Goal: Information Seeking & Learning: Learn about a topic

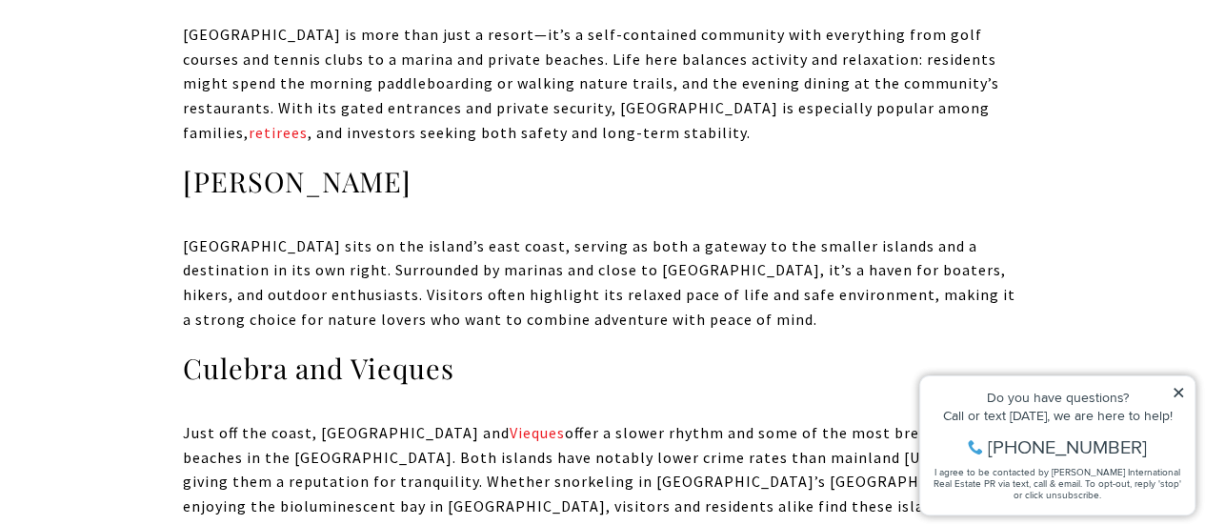
scroll to position [5604, 0]
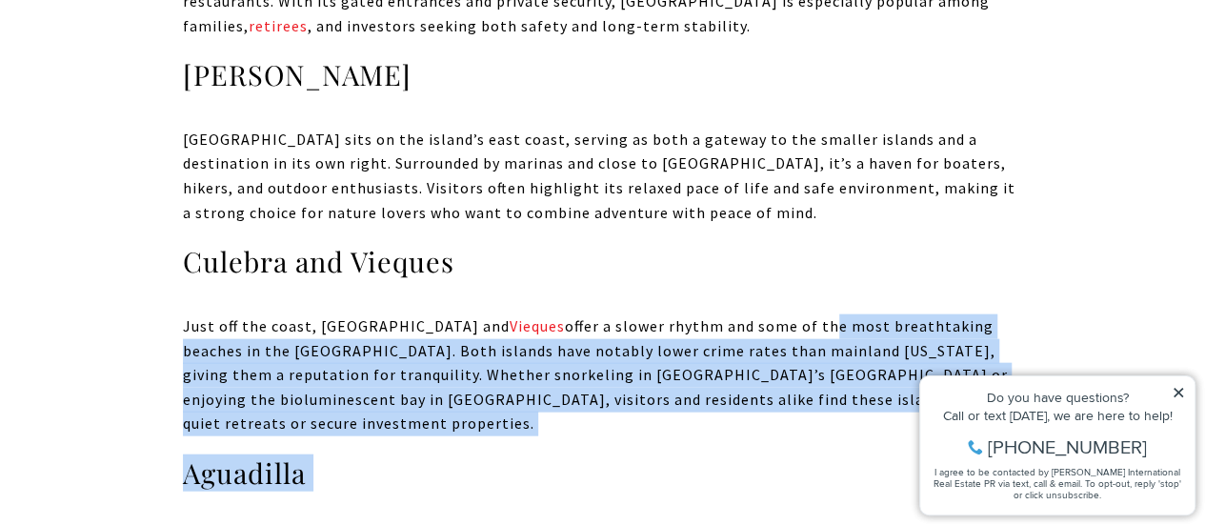
drag, startPoint x: 723, startPoint y: 156, endPoint x: 960, endPoint y: 322, distance: 289.2
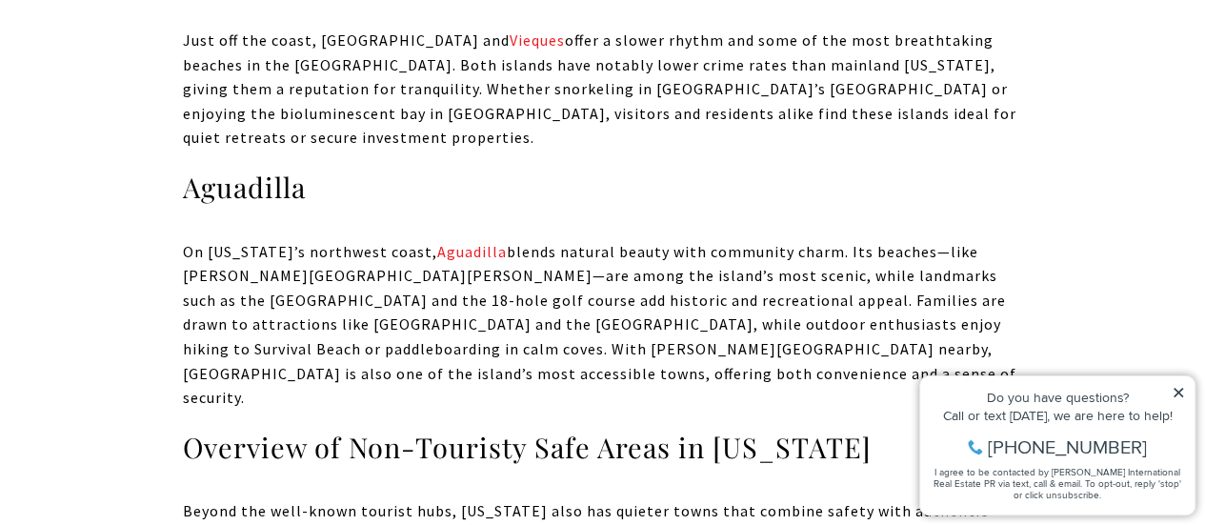
scroll to position [5795, 0]
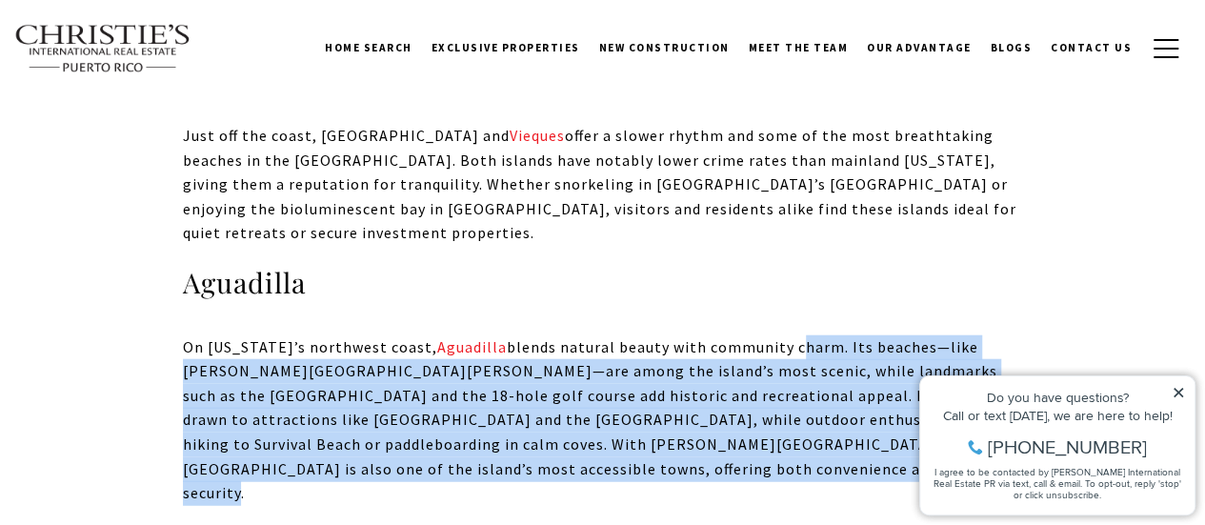
drag, startPoint x: 855, startPoint y: 176, endPoint x: 900, endPoint y: 275, distance: 108.7
click at [900, 335] on p "On [US_STATE]’s northwest coast, [GEOGRAPHIC_DATA] blends natural beauty with c…" at bounding box center [603, 420] width 840 height 170
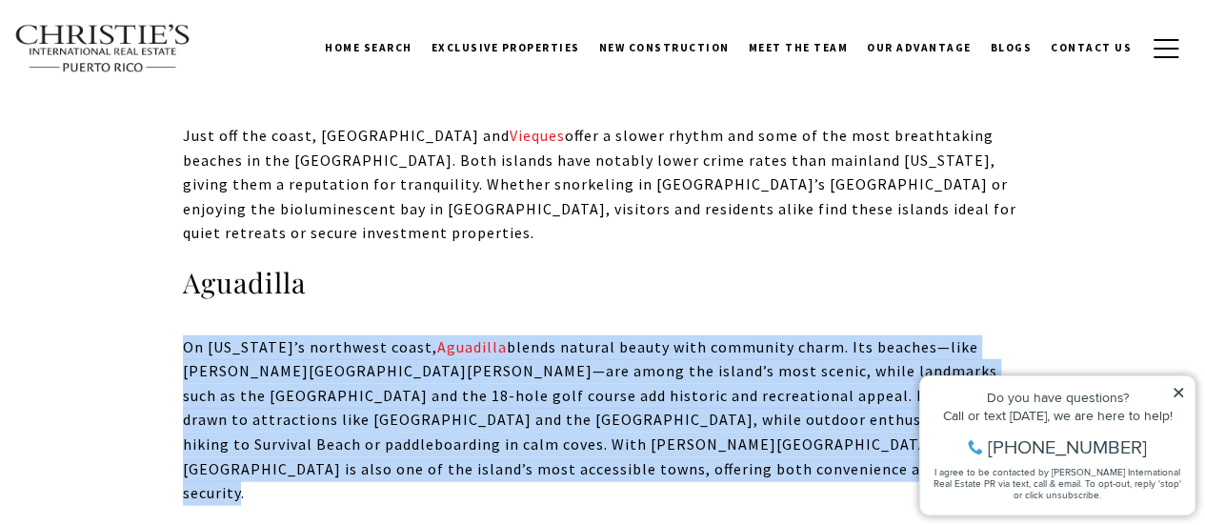
drag, startPoint x: 845, startPoint y: 275, endPoint x: 413, endPoint y: 233, distance: 433.4
click at [188, 335] on p "On [US_STATE]’s northwest coast, [GEOGRAPHIC_DATA] blends natural beauty with c…" at bounding box center [603, 420] width 840 height 170
click at [413, 335] on p "On [US_STATE]’s northwest coast, [GEOGRAPHIC_DATA] blends natural beauty with c…" at bounding box center [603, 420] width 840 height 170
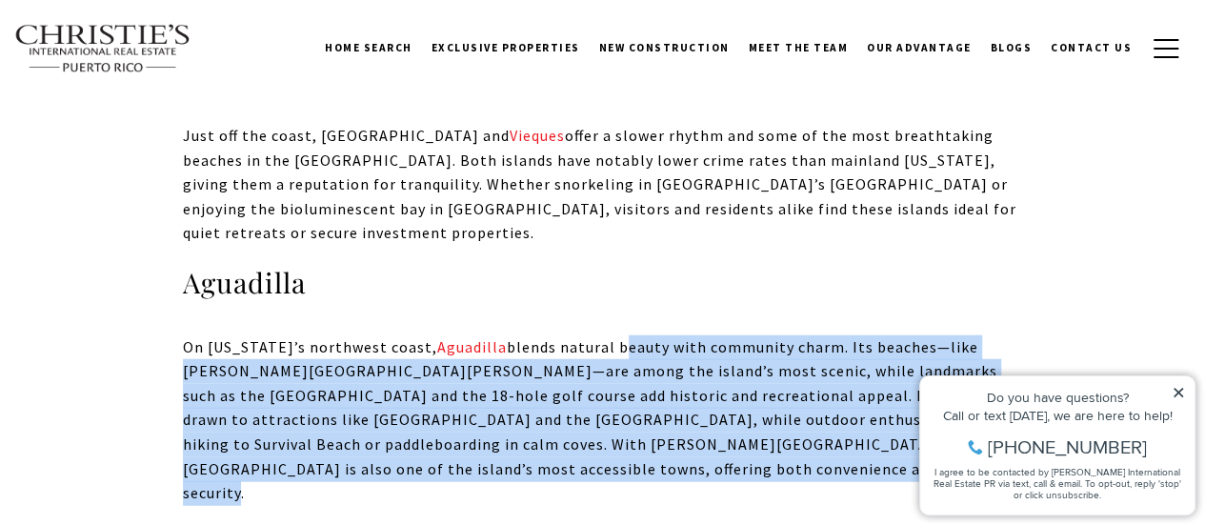
drag, startPoint x: 857, startPoint y: 235, endPoint x: 942, endPoint y: 298, distance: 105.5
click at [957, 335] on p "On [US_STATE]’s northwest coast, [GEOGRAPHIC_DATA] blends natural beauty with c…" at bounding box center [603, 420] width 840 height 170
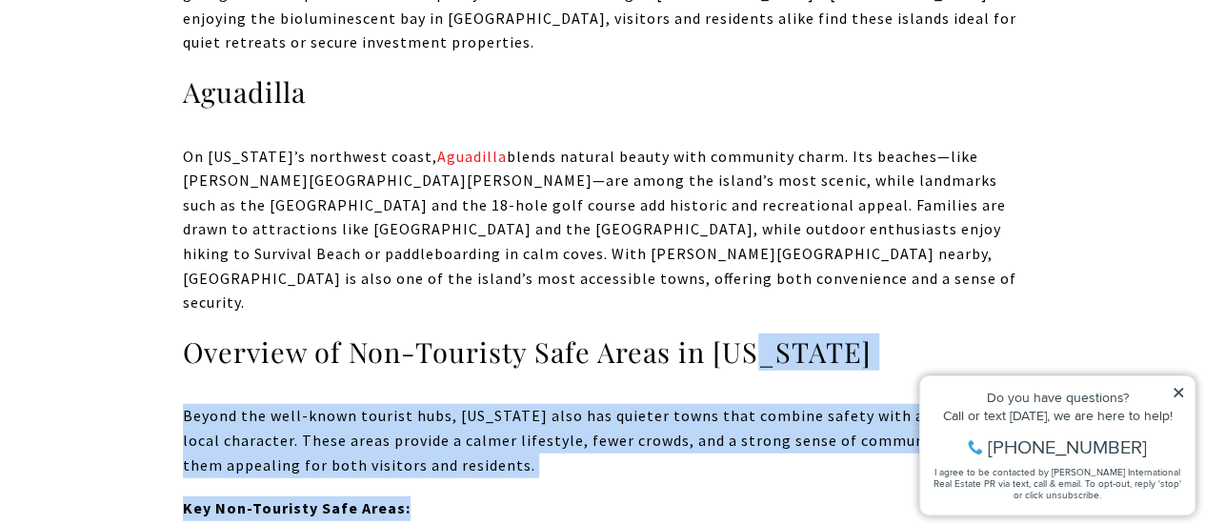
drag, startPoint x: 763, startPoint y: 124, endPoint x: 823, endPoint y: 281, distance: 168.2
click at [821, 496] on p "Key Non-Touristy Safe Areas:" at bounding box center [603, 508] width 840 height 25
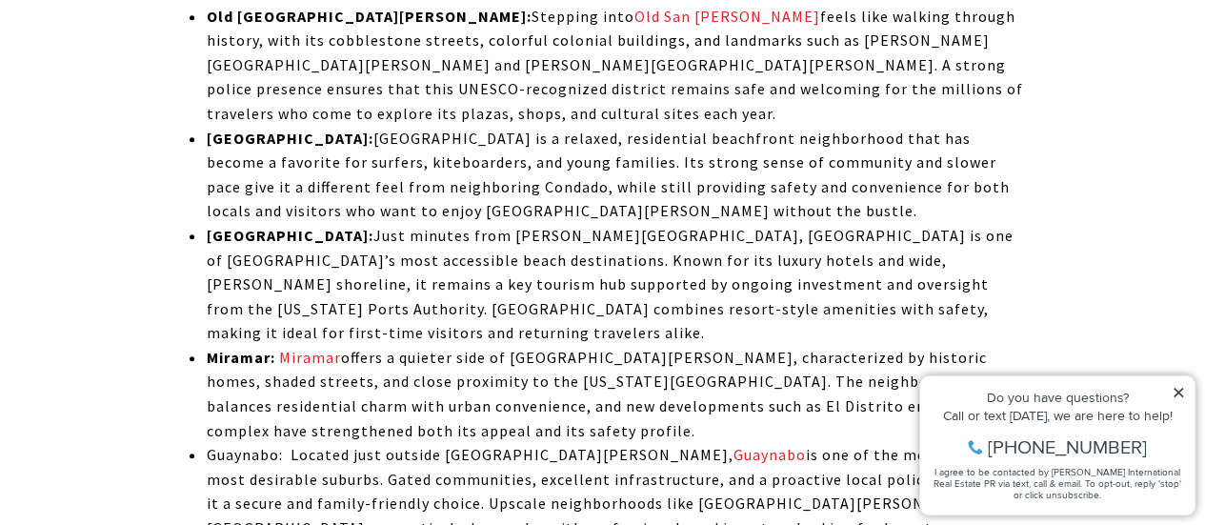
scroll to position [4557, 0]
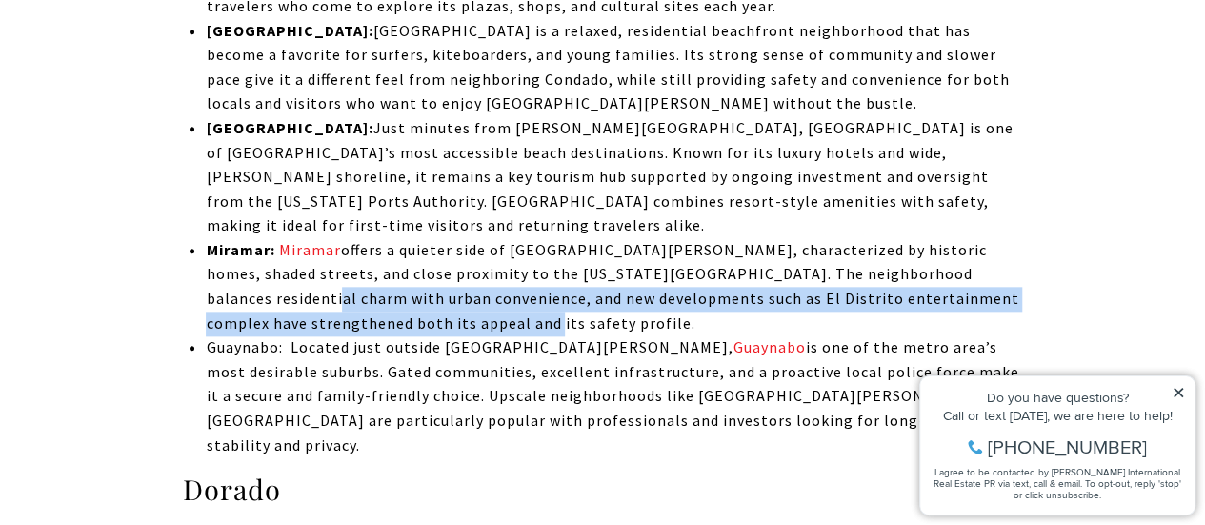
drag, startPoint x: 1024, startPoint y: 140, endPoint x: 959, endPoint y: 212, distance: 97.1
click at [959, 238] on p "Miramar: Miramar offers a quieter side of [GEOGRAPHIC_DATA][PERSON_NAME], chara…" at bounding box center [614, 286] width 816 height 97
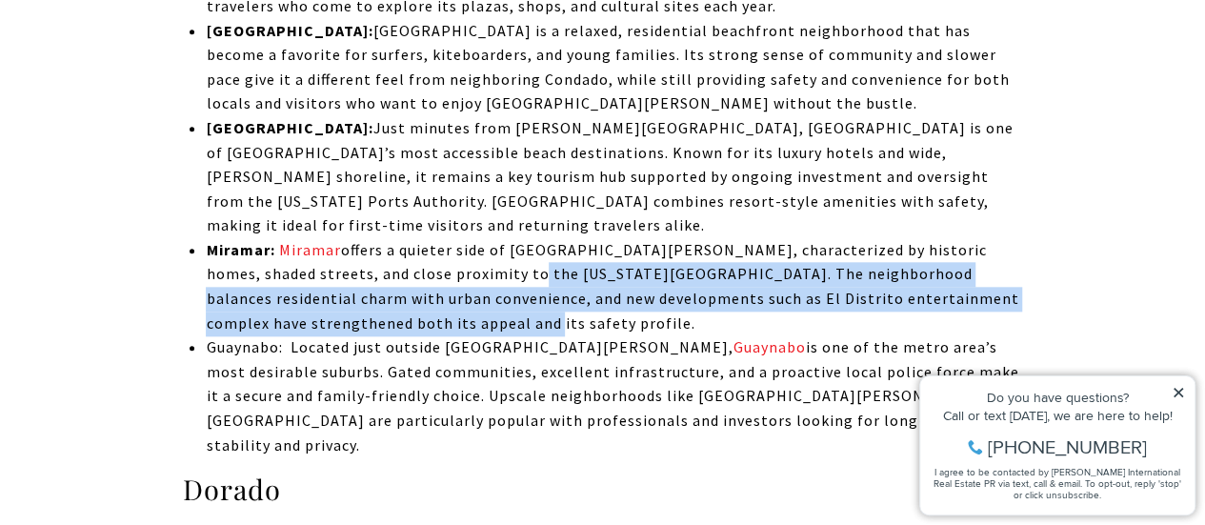
drag, startPoint x: 785, startPoint y: 197, endPoint x: 455, endPoint y: 111, distance: 340.4
click at [438, 113] on ul "Condado: Condado is [GEOGRAPHIC_DATA]’s polished oceanfront district, home to l…" at bounding box center [614, 116] width 816 height 683
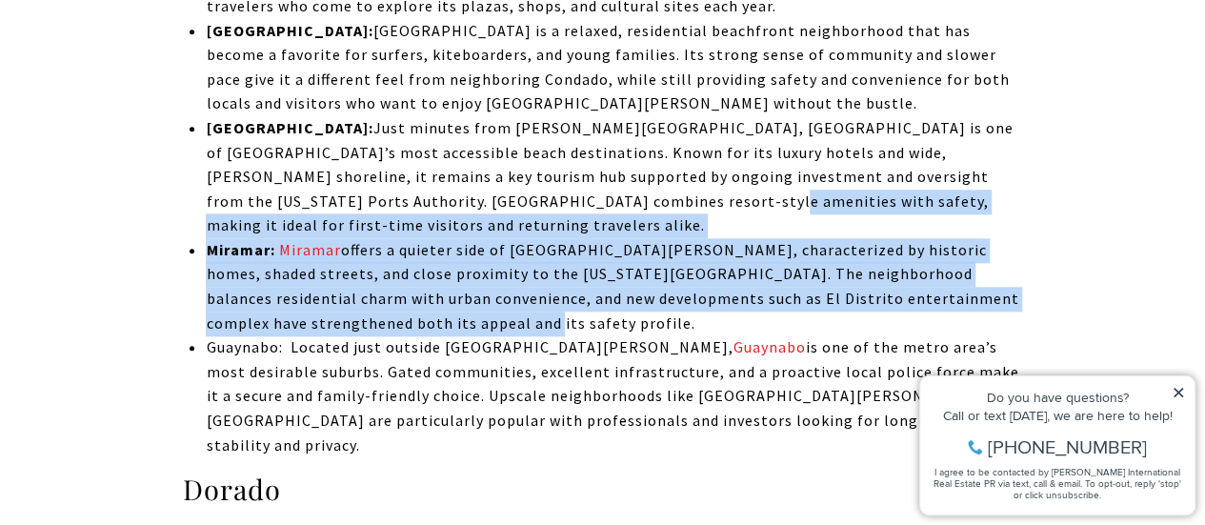
click at [645, 238] on p "Miramar: Miramar offers a quieter side of [GEOGRAPHIC_DATA][PERSON_NAME], chara…" at bounding box center [614, 286] width 816 height 97
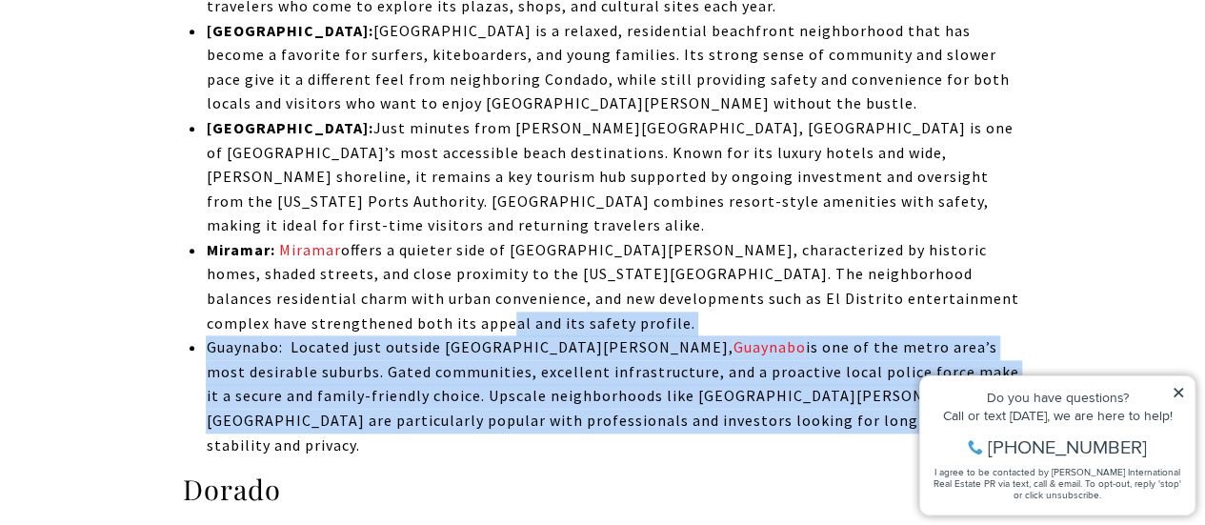
drag, startPoint x: 447, startPoint y: 240, endPoint x: 640, endPoint y: 311, distance: 206.1
click at [638, 309] on ul "Condado: Condado is [GEOGRAPHIC_DATA]’s polished oceanfront district, home to l…" at bounding box center [614, 116] width 816 height 683
